Goal: Task Accomplishment & Management: Manage account settings

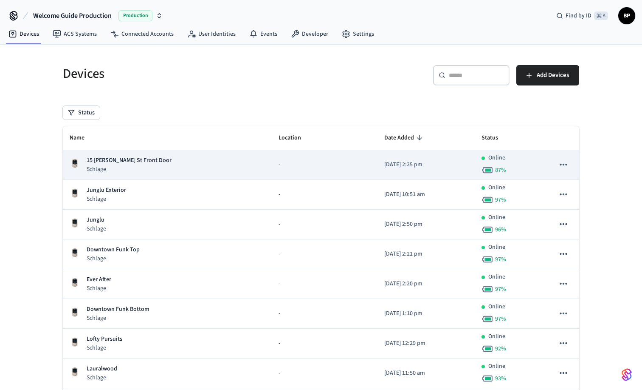
click at [180, 164] on div "15 Colter St Front Door Schlage" at bounding box center [167, 164] width 195 height 17
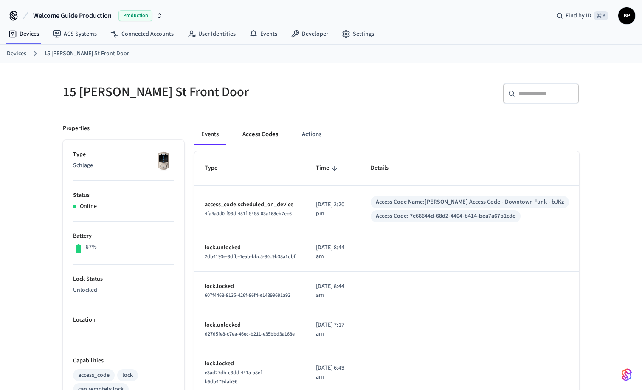
click at [264, 133] on button "Access Codes" at bounding box center [260, 134] width 49 height 20
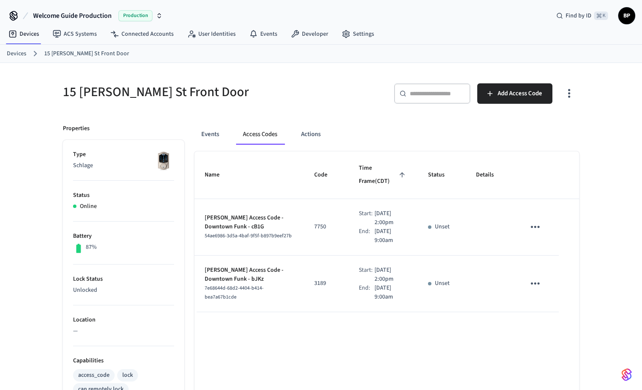
click at [356, 130] on div "Events Access Codes Actions" at bounding box center [387, 134] width 385 height 20
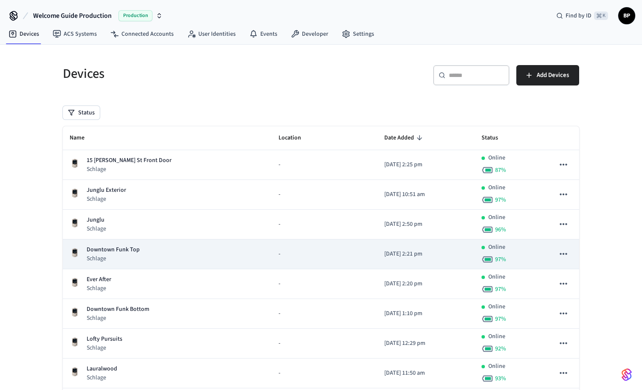
click at [182, 251] on div "Downtown Funk Top Schlage" at bounding box center [167, 253] width 195 height 17
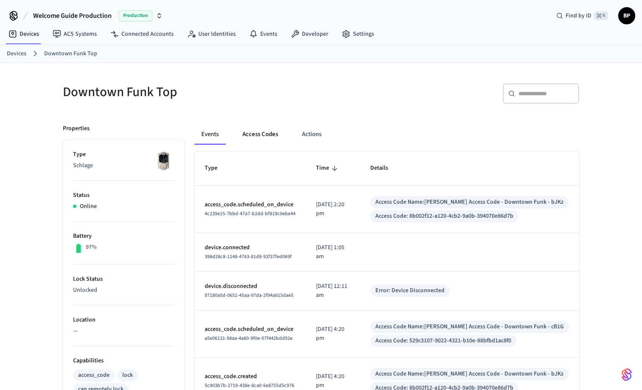
click at [263, 133] on button "Access Codes" at bounding box center [260, 134] width 49 height 20
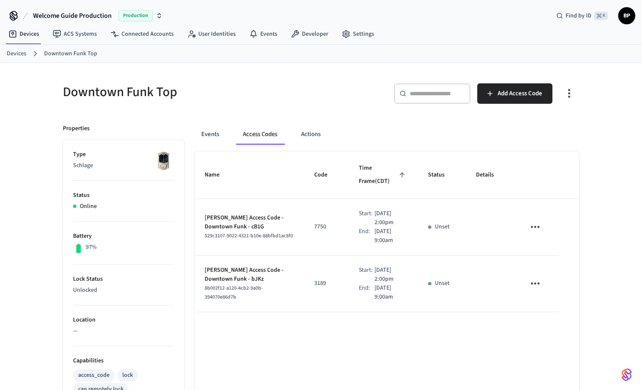
click at [329, 85] on div "​ ​ Add Access Code" at bounding box center [452, 96] width 253 height 27
